Goal: Information Seeking & Learning: Learn about a topic

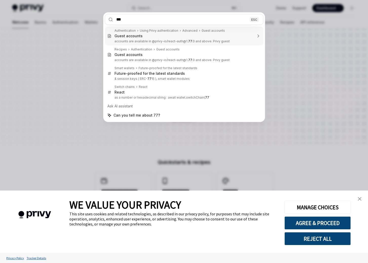
type input "****"
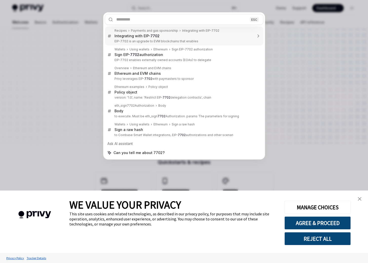
type textarea "*"
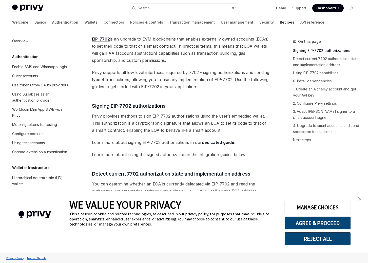
scroll to position [387, 0]
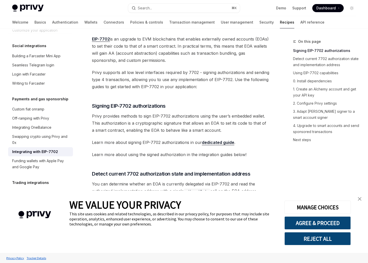
click at [361, 199] on link "close banner" at bounding box center [359, 199] width 10 height 10
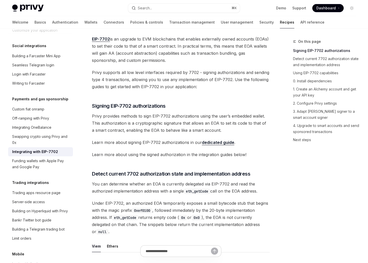
click at [311, 163] on div "On this page Signing EIP-7702 authorizations Detect current 7702 authorization …" at bounding box center [321, 150] width 77 height 224
click at [183, 13] on div "Privy Docs home page Search... ⌘ K Demo Support Dashboard Dashboard Search..." at bounding box center [183, 8] width 343 height 16
click at [182, 8] on button "Search... ⌘ K" at bounding box center [184, 8] width 112 height 9
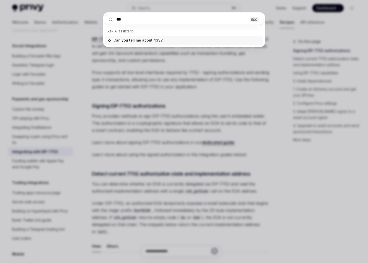
type input "****"
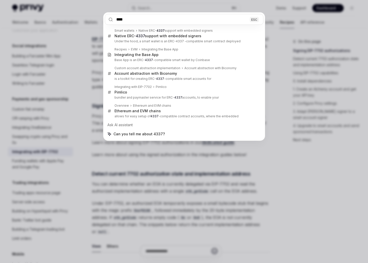
click at [63, 70] on div "**** ESC Smart wallets Native ERC- 4337 support with embedded signers Native ER…" at bounding box center [184, 131] width 368 height 263
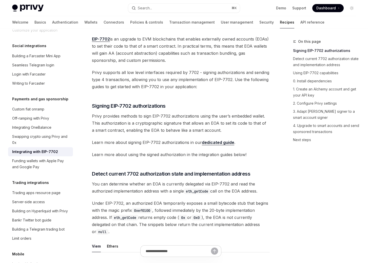
click at [129, 87] on span "Privy supports all low level interfaces required by 7702 - signing authorizatio…" at bounding box center [181, 79] width 178 height 21
drag, startPoint x: 119, startPoint y: 98, endPoint x: 110, endPoint y: 75, distance: 24.5
click at [110, 75] on span "Privy supports all low level interfaces required by 7702 - signing authorizatio…" at bounding box center [181, 79] width 178 height 21
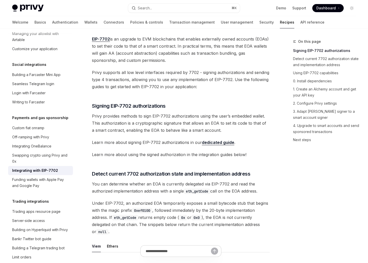
scroll to position [364, 0]
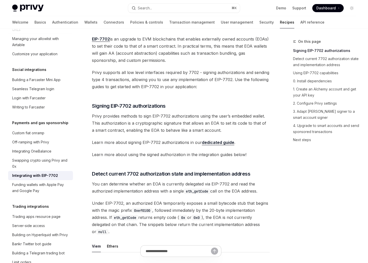
click at [118, 74] on span "Privy supports all low level interfaces required by 7702 - signing authorizatio…" at bounding box center [181, 79] width 178 height 21
click at [102, 75] on span "Privy supports all low level interfaces required by 7702 - signing authorizatio…" at bounding box center [181, 79] width 178 height 21
drag, startPoint x: 227, startPoint y: 100, endPoint x: 227, endPoint y: 96, distance: 3.5
